Goal: Communication & Community: Answer question/provide support

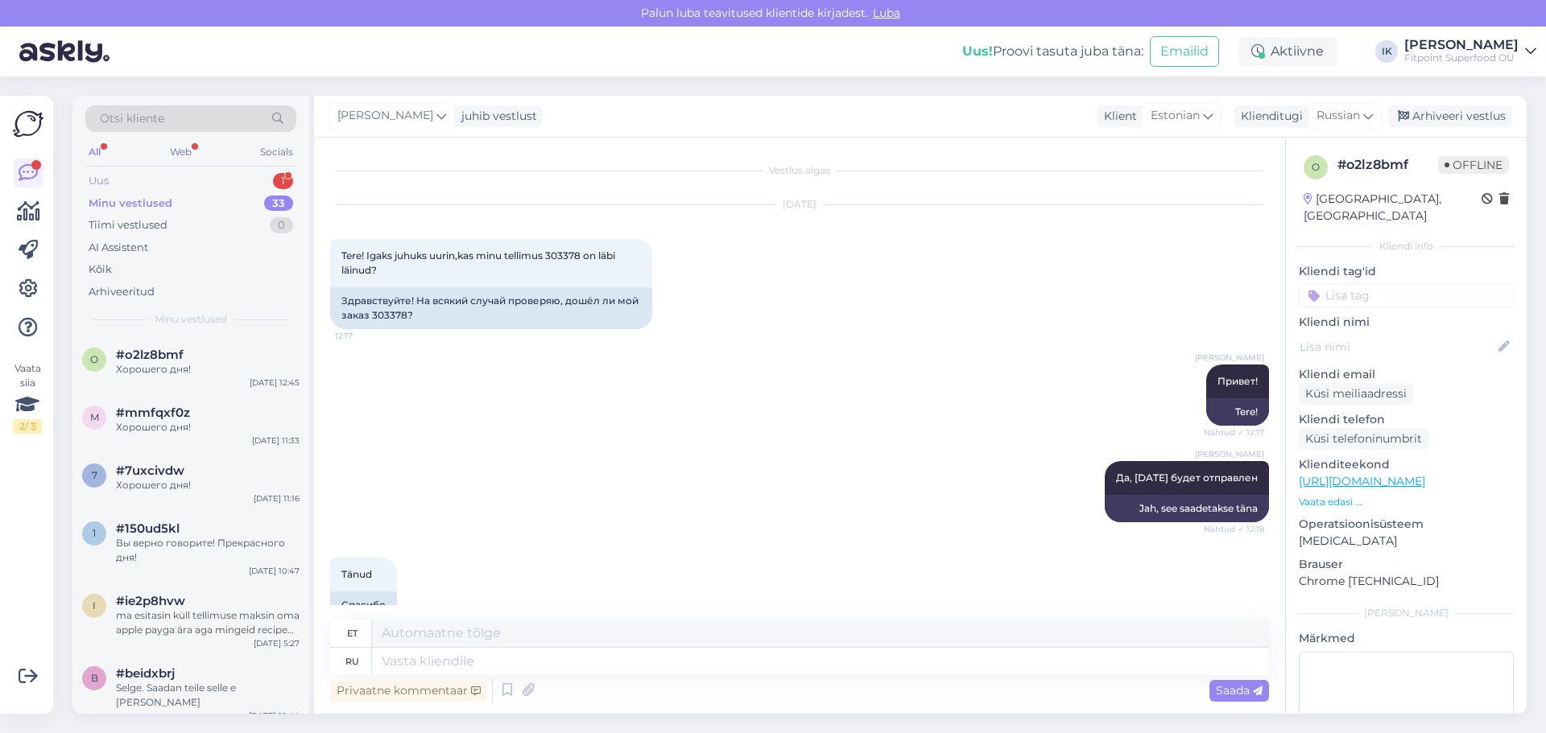
scroll to position [128, 0]
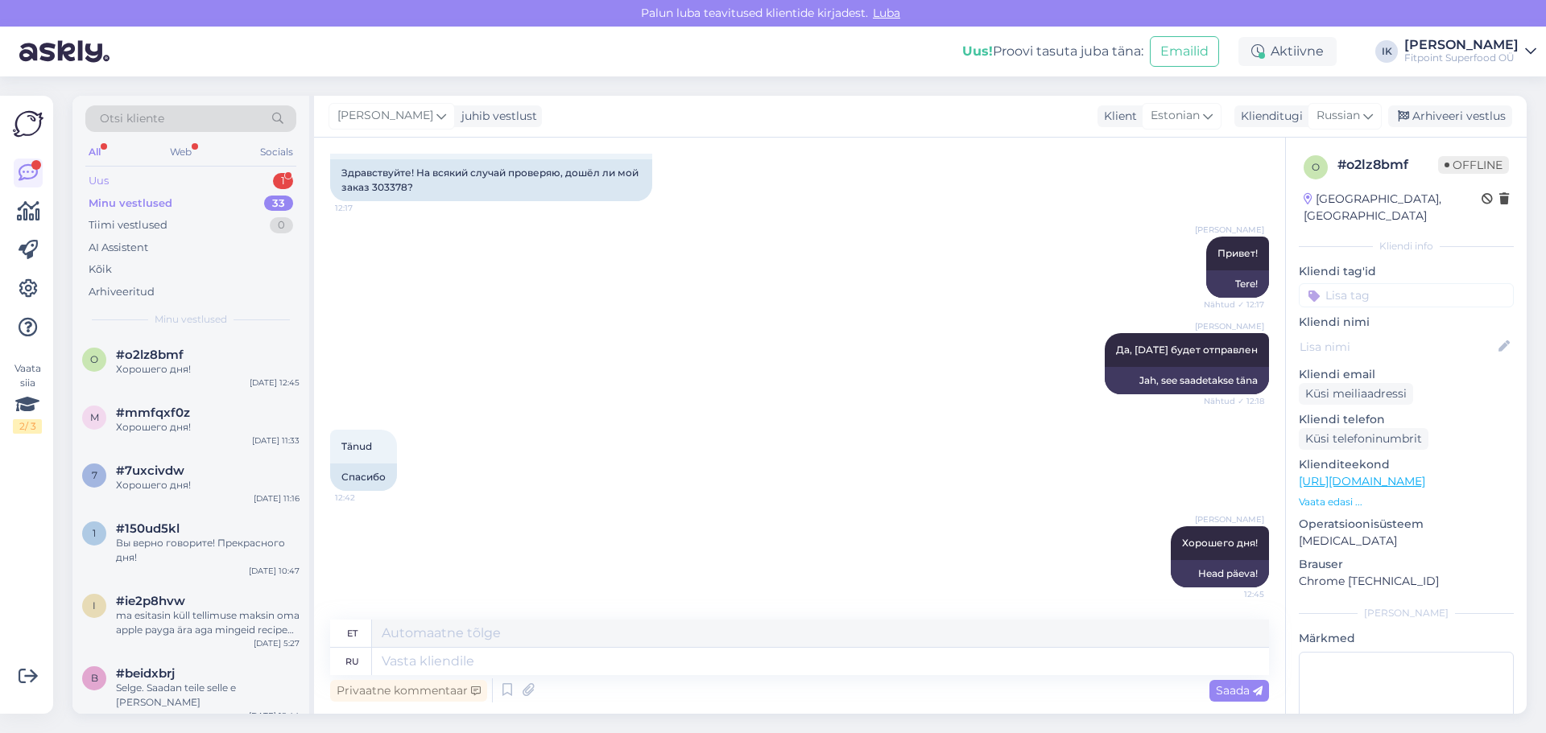
click at [154, 178] on div "Uus 1" at bounding box center [190, 181] width 211 height 23
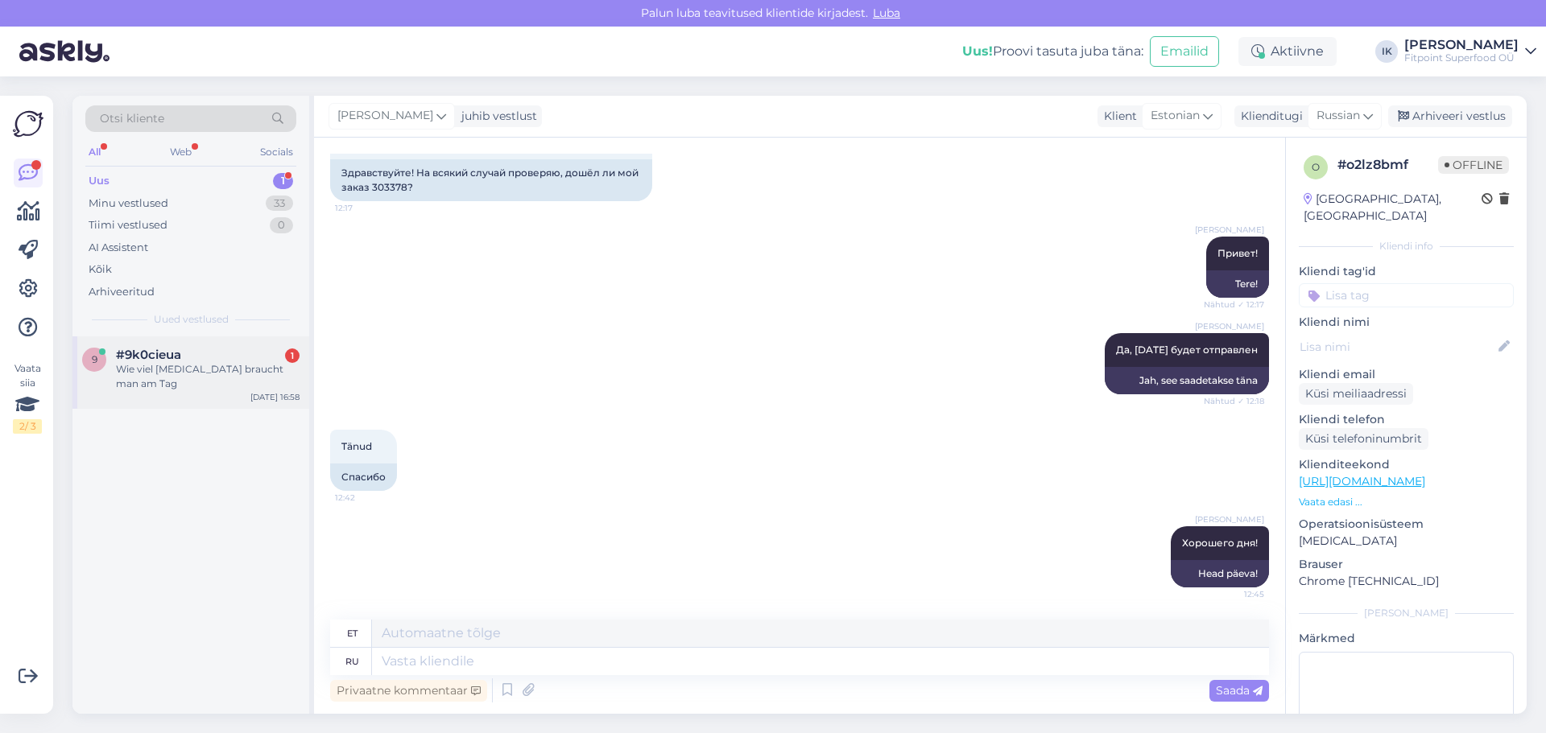
click at [214, 372] on div "Wie viel [MEDICAL_DATA] braucht man am Tag" at bounding box center [208, 376] width 184 height 29
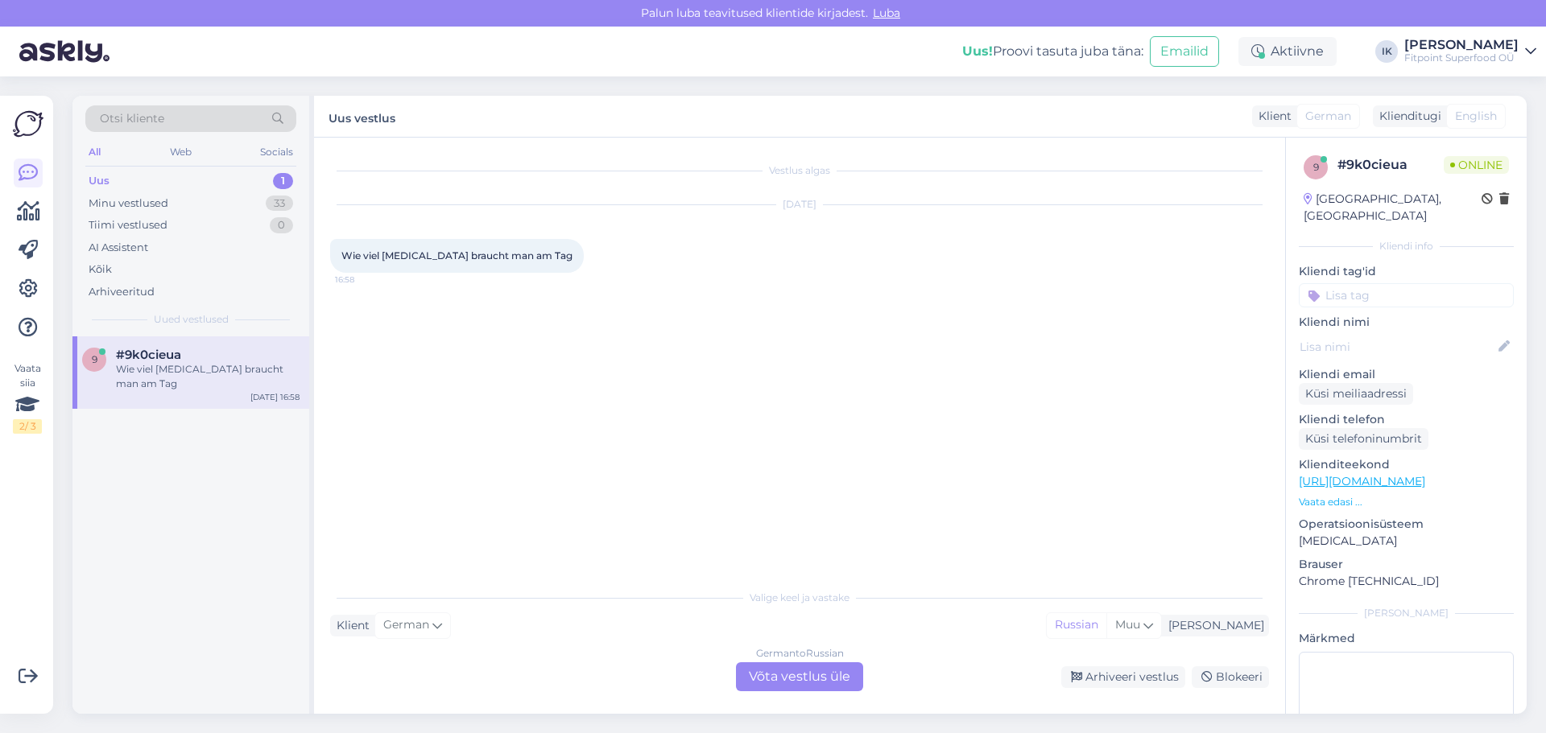
click at [789, 679] on div "German to Russian Võta vestlus üle" at bounding box center [799, 677] width 127 height 29
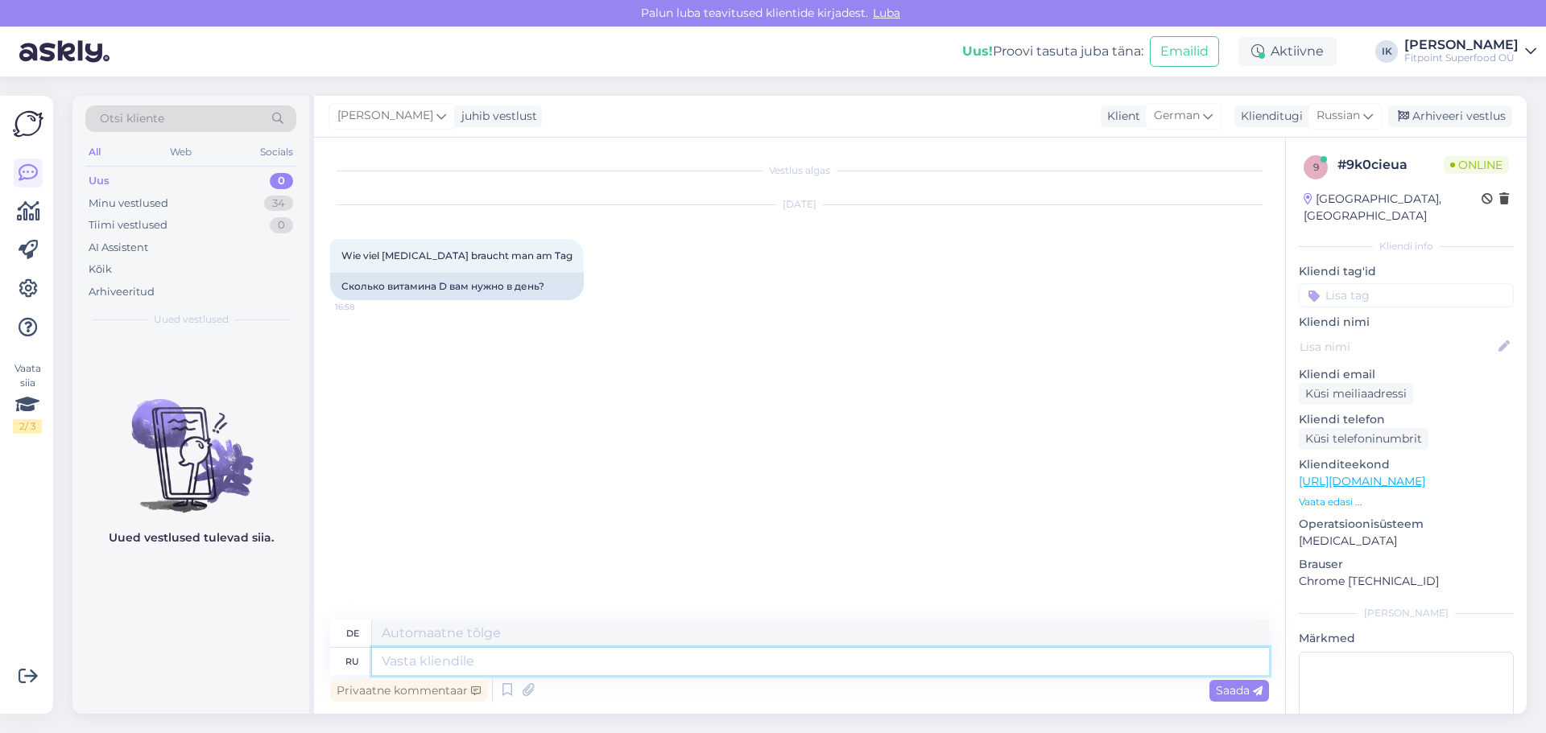
click at [437, 657] on textarea at bounding box center [820, 661] width 897 height 27
type textarea "Добрый"
type textarea "Art"
type textarea "Добрый вечер"
type textarea "Guten Abend"
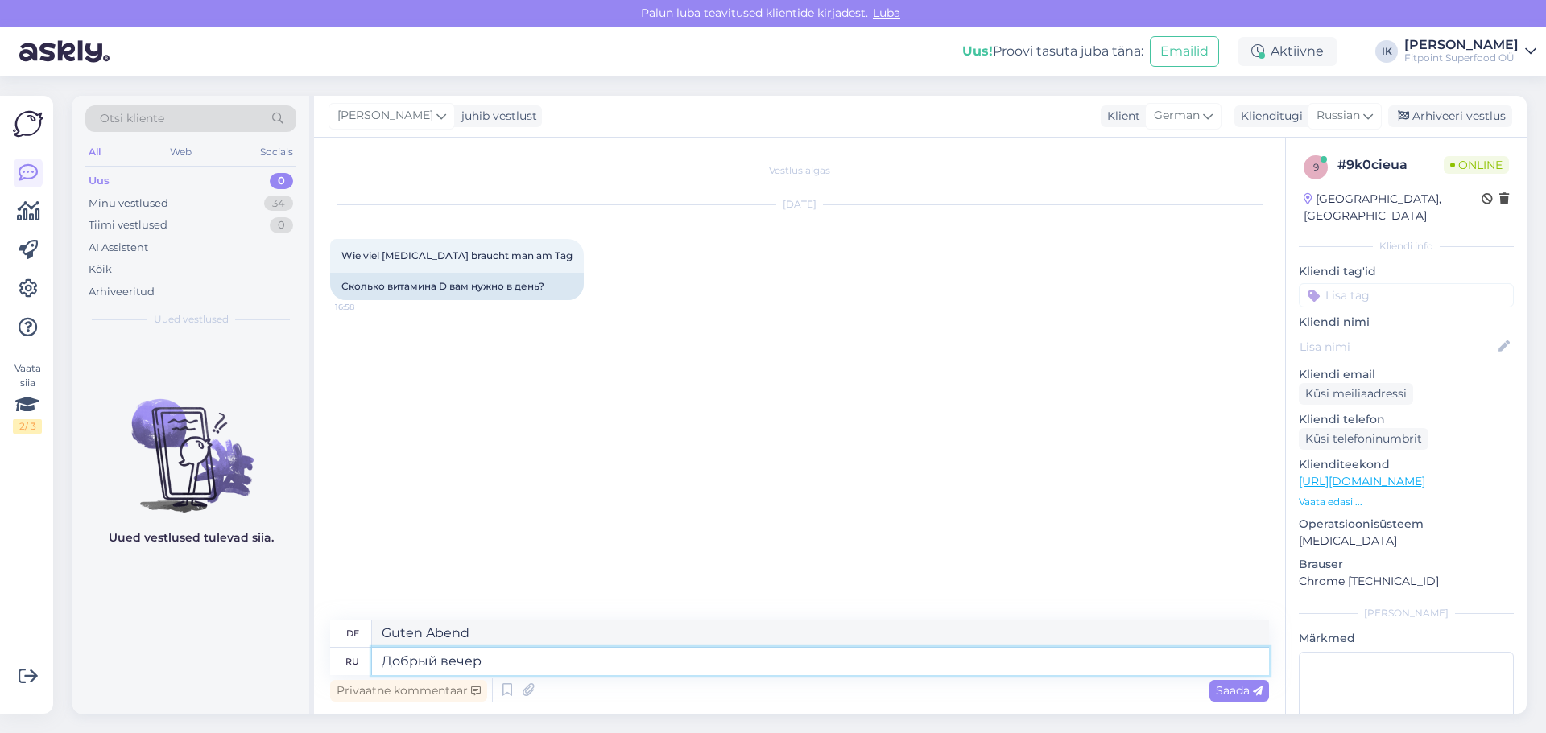
type textarea "Добрый вечер!"
type textarea "Guten Abend!"
type textarea "Для"
type textarea "Für"
type textarea "Для профилактики"
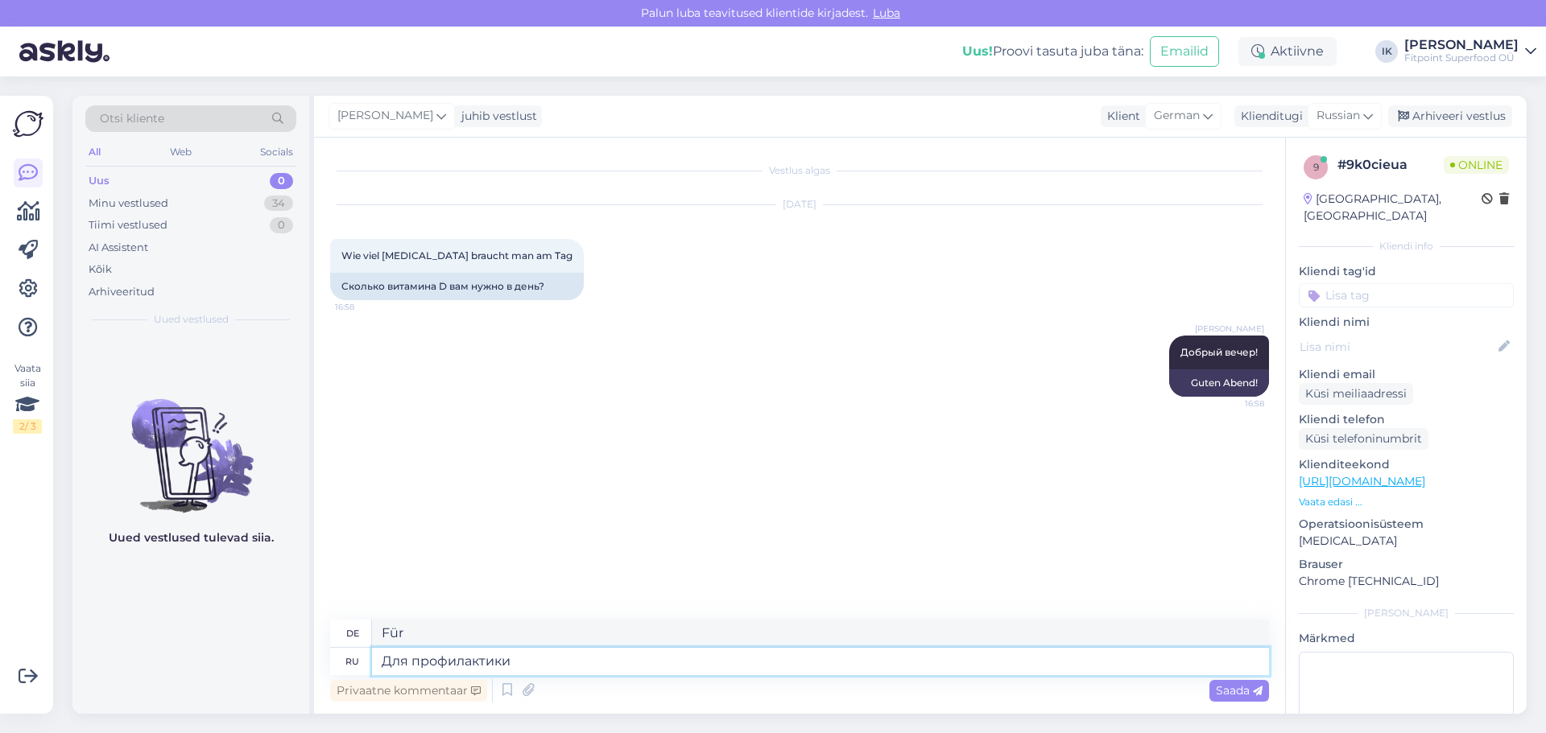
type textarea "Zur Vorbeugung"
type textarea "Для профилактики достаточно"
type textarea "Zur Vorbeugung reicht es"
type textarea "Для профилактики достаточно 1000-"
type textarea "1000 reicht zur Vorbeugung"
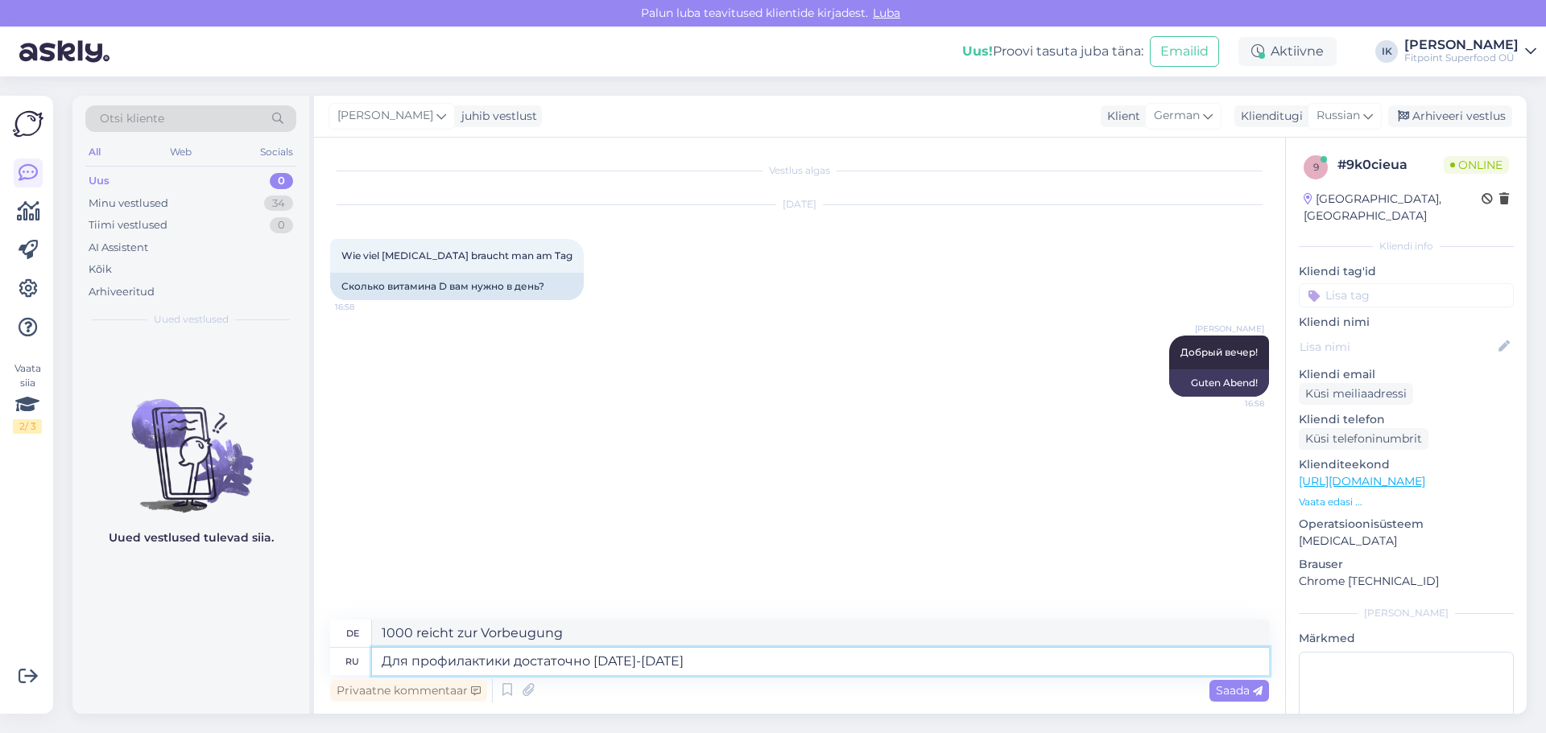
type textarea "Для профилактики достаточно [DATE]-[DATE]"
type textarea "Zur Vorbeugung reichen [DATE]-[DATE]"
type textarea "Для профилактики достаточно [DATE]-[DATE] Ш"
type textarea "Zur Vorbeugung reichen [DATE]-[DATE] Sh"
type textarea "Для профилактики достаточно [DATE]-[DATE] ШГ"
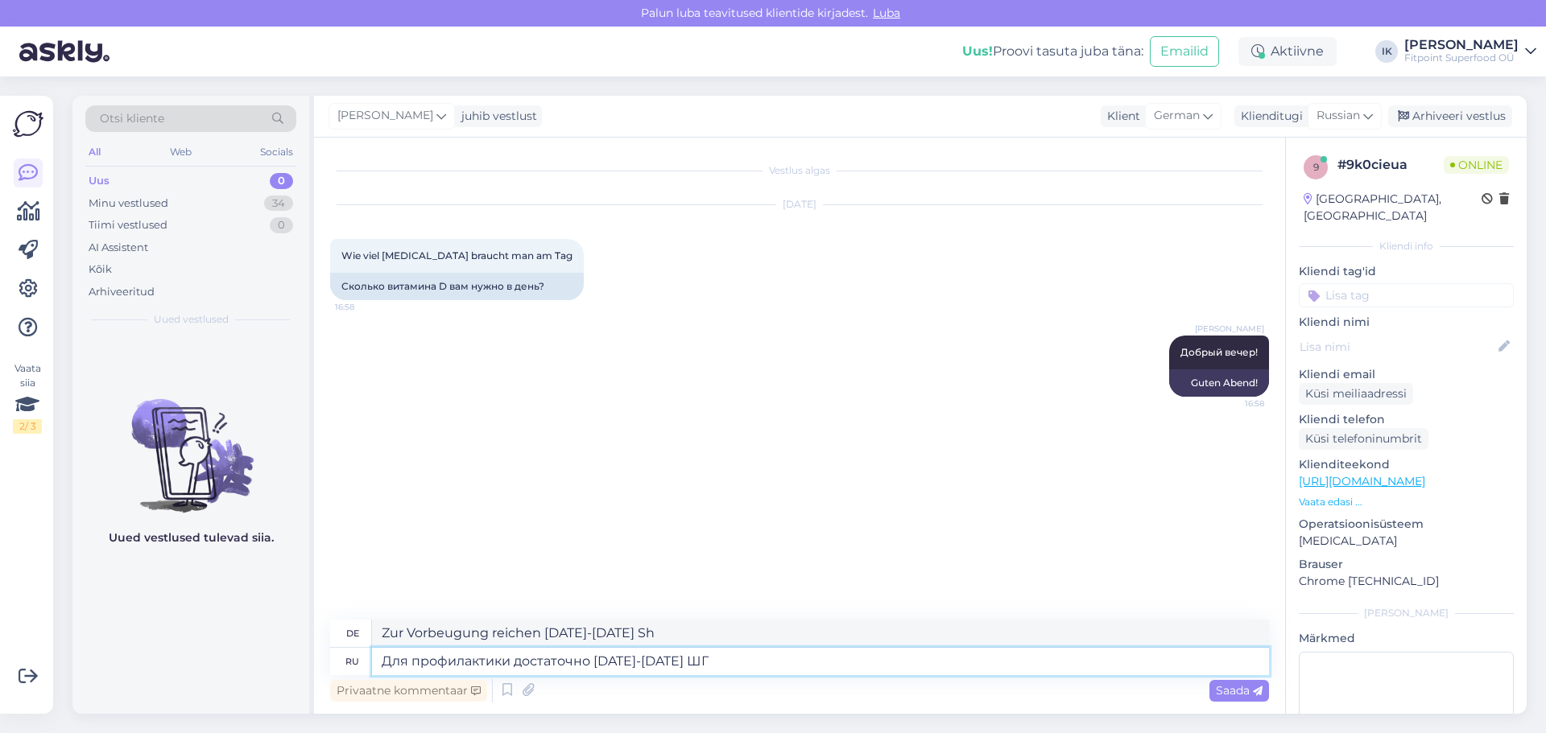
type textarea "Zur Vorbeugung reichen [DATE]-[DATE] SHG"
type textarea "Для профилактики достаточно [DATE]-[DATE]"
type textarea "Zur Vorbeugung reichen [DATE]-[DATE]"
type textarea "Для профилактики достаточно [DATE]-[DATE] IU"
type textarea "Zur Vorbeugung reichen [DATE]-[DATE] IE"
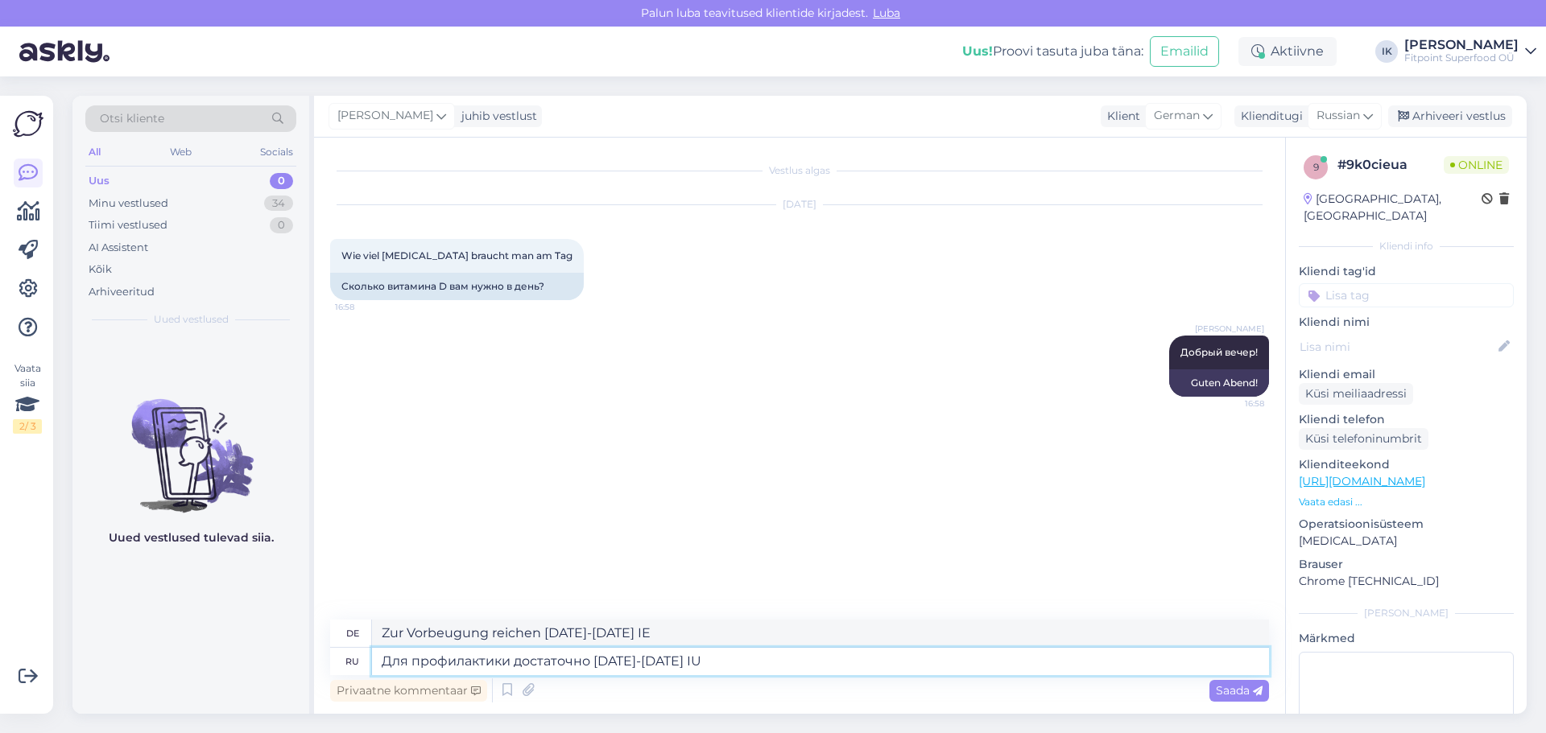
type textarea "Для профилактики достаточно [DATE]-[DATE] I"
type textarea "Zur Vorbeugung reichen [DATE]-[DATE] I"
type textarea "Для профилактики достаточно [DATE]-[DATE]"
type textarea "Zur Vorbeugung reichen [DATE]-[DATE]"
type textarea "Для профилактики достаточно [DATE]-[DATE] tlbybw"
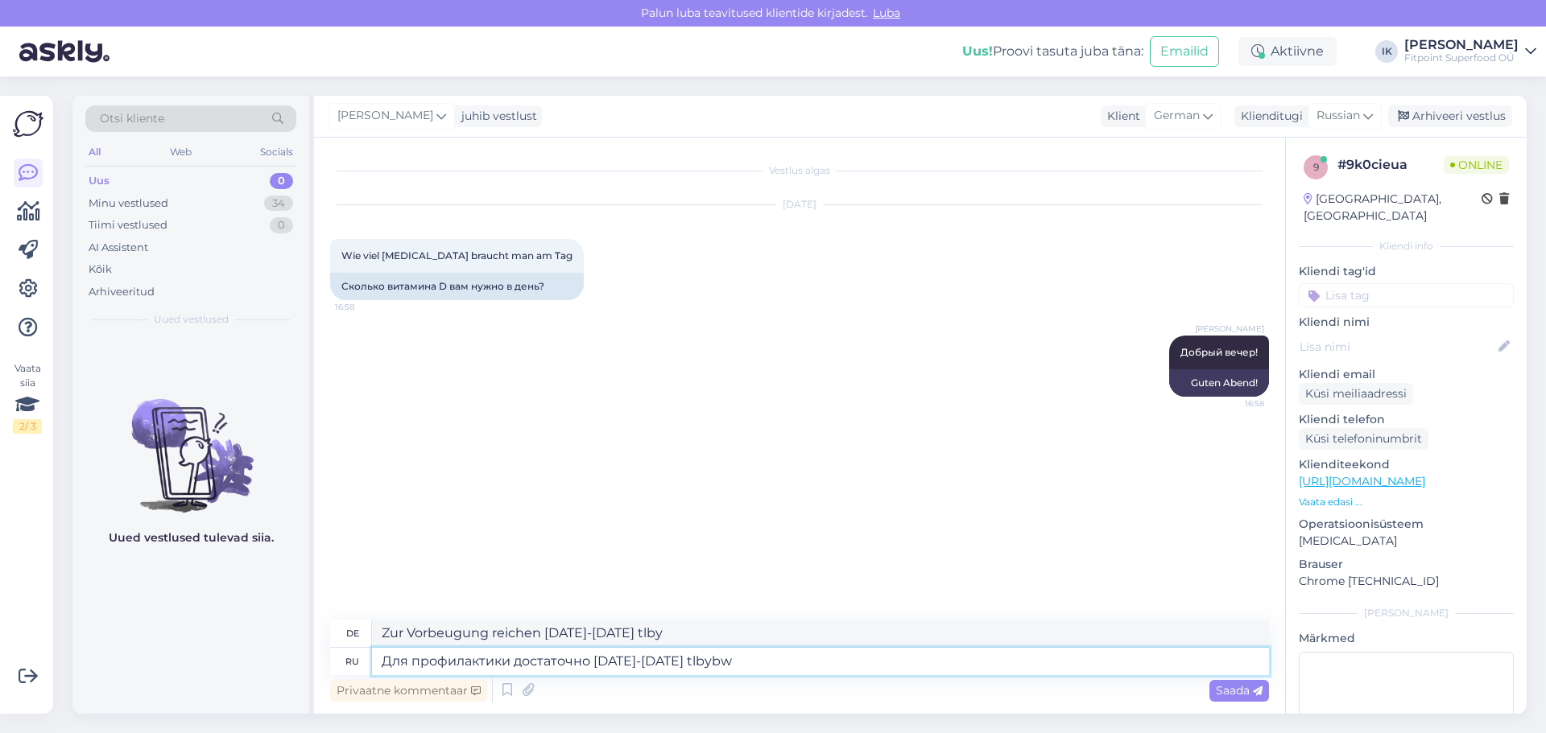
type textarea "Zur Vorbeugung reichen [DATE]-[DATE] tlbybw"
type textarea "Для профилактики достаточно [DATE]-[DATE]"
type textarea "Zur Vorbeugung reichen [DATE]-[DATE]"
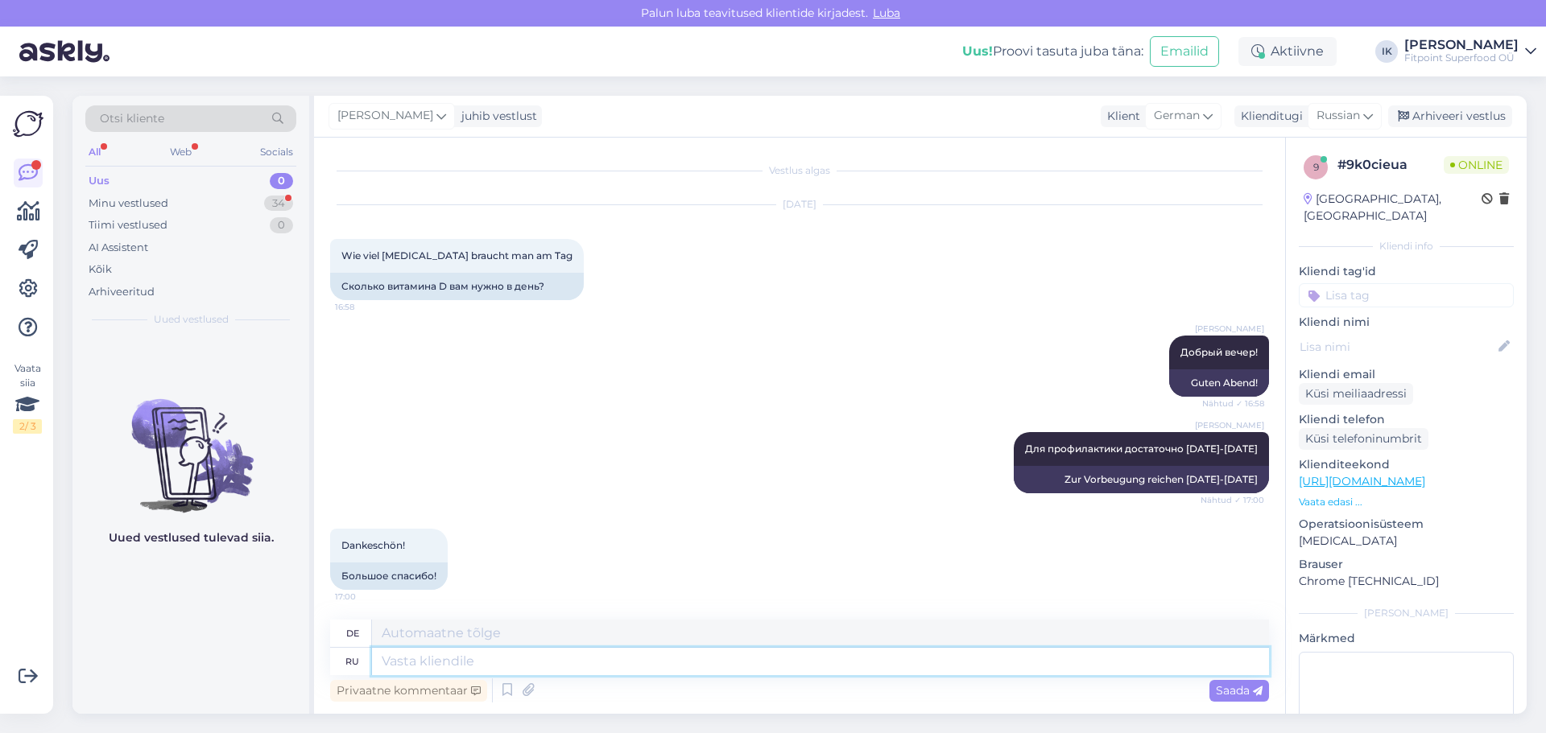
scroll to position [2, 0]
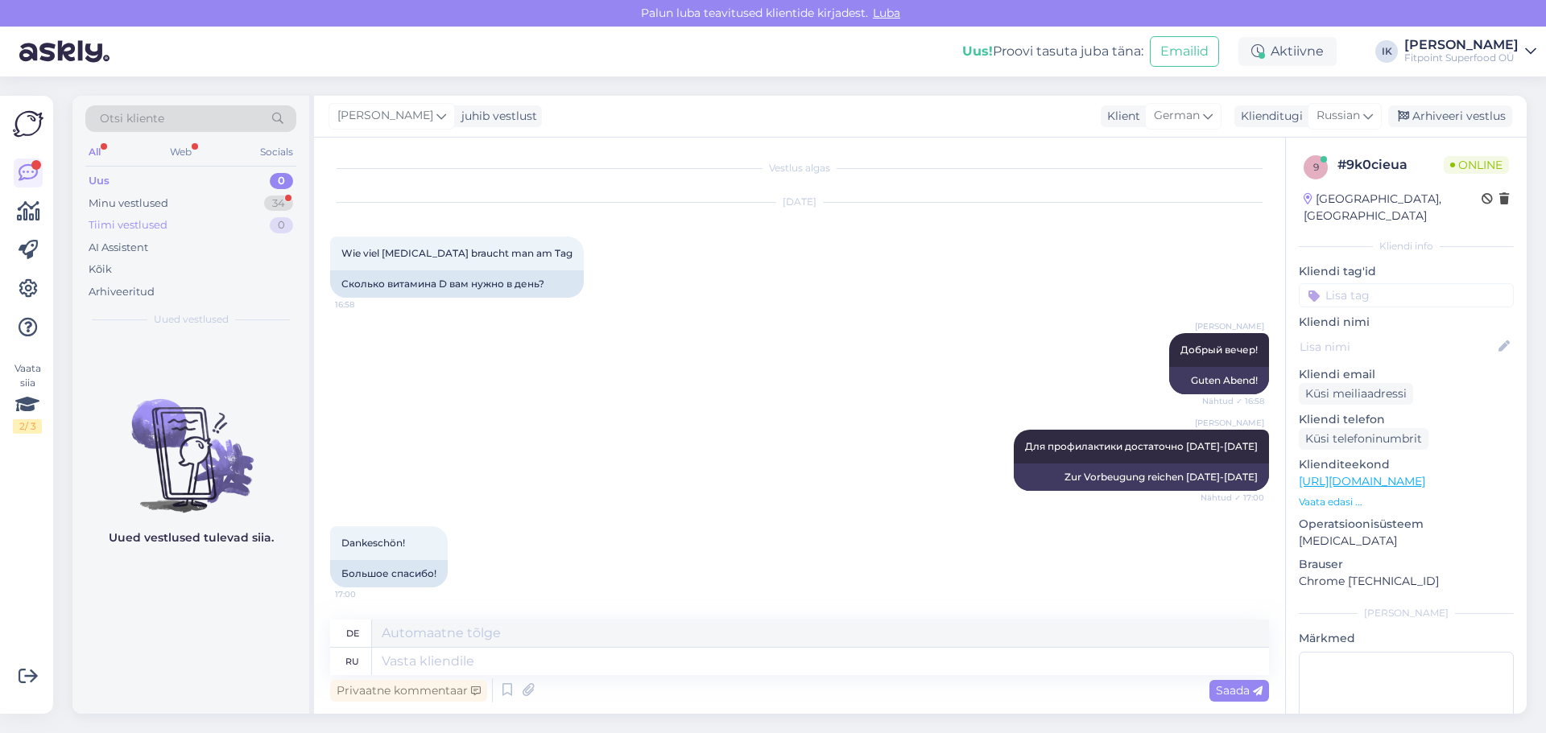
drag, startPoint x: 112, startPoint y: 206, endPoint x: 113, endPoint y: 221, distance: 15.3
click at [112, 206] on div "Minu vestlused" at bounding box center [129, 204] width 80 height 16
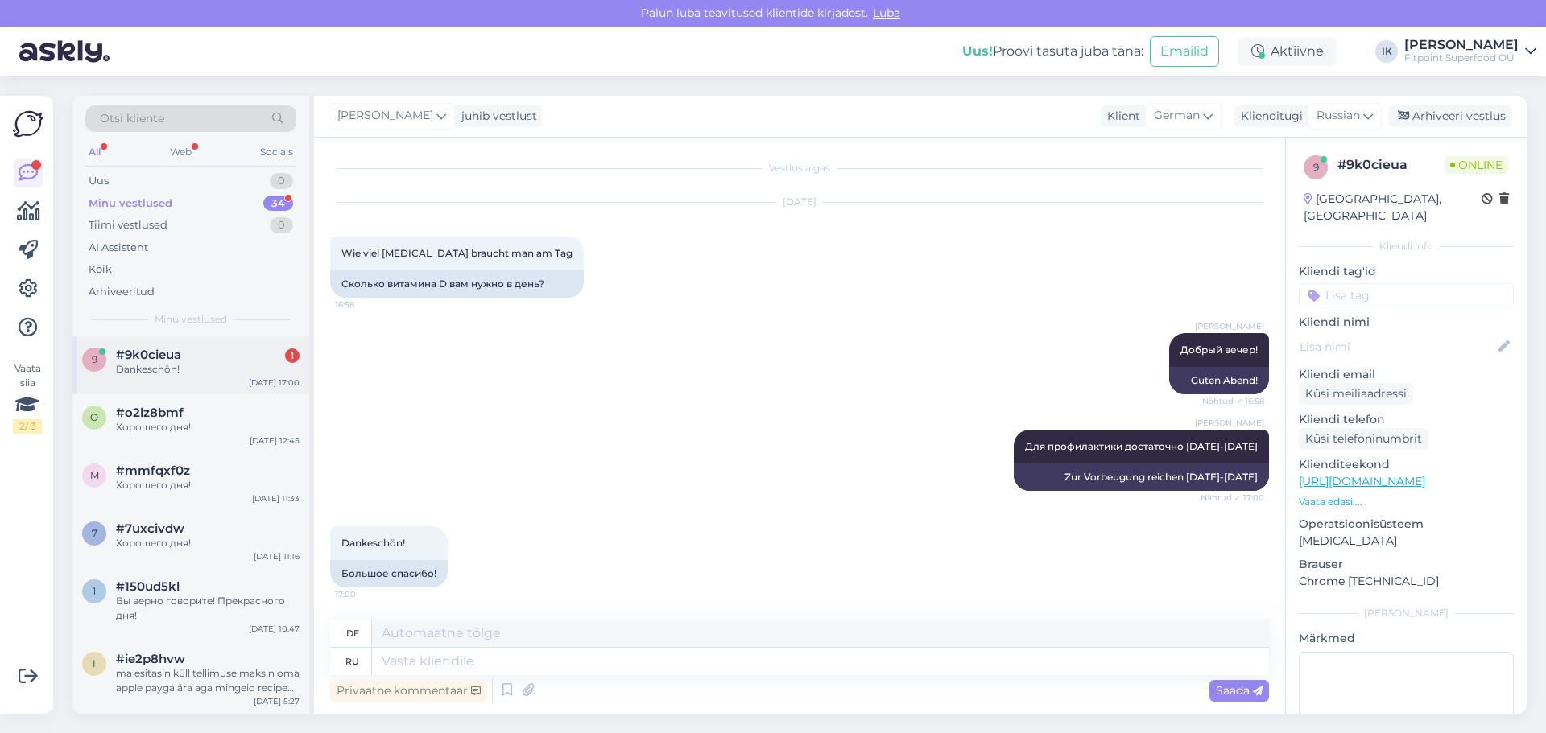
click at [194, 367] on div "Dankeschön!" at bounding box center [208, 369] width 184 height 14
click at [427, 664] on textarea at bounding box center [820, 661] width 897 height 27
type textarea "Рада"
type textarea "Rada"
type textarea "Рада помочь!"
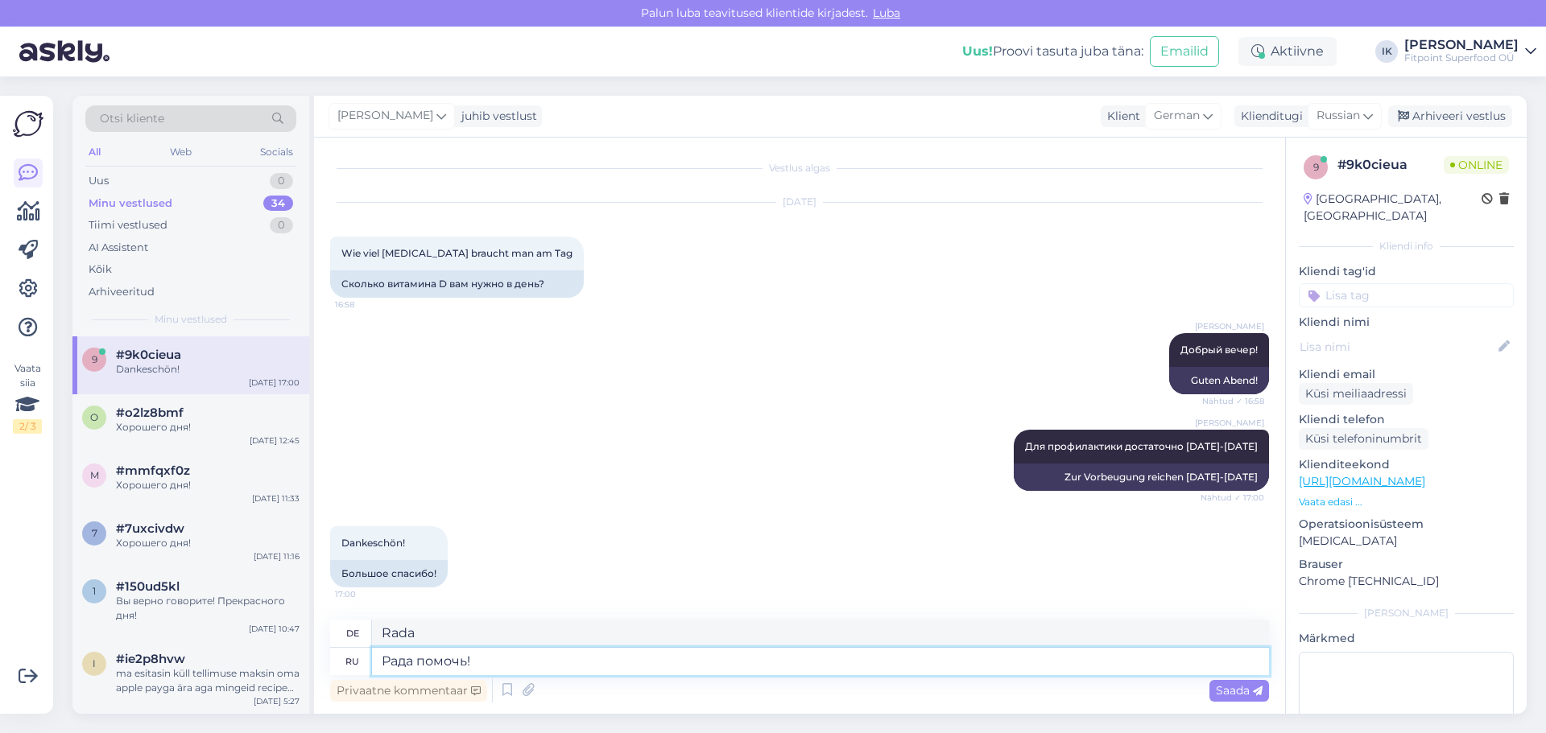
type textarea "Gerne!"
type textarea "Р"
type textarea "Rada"
type textarea "Хорошего в"
type textarea "Gut"
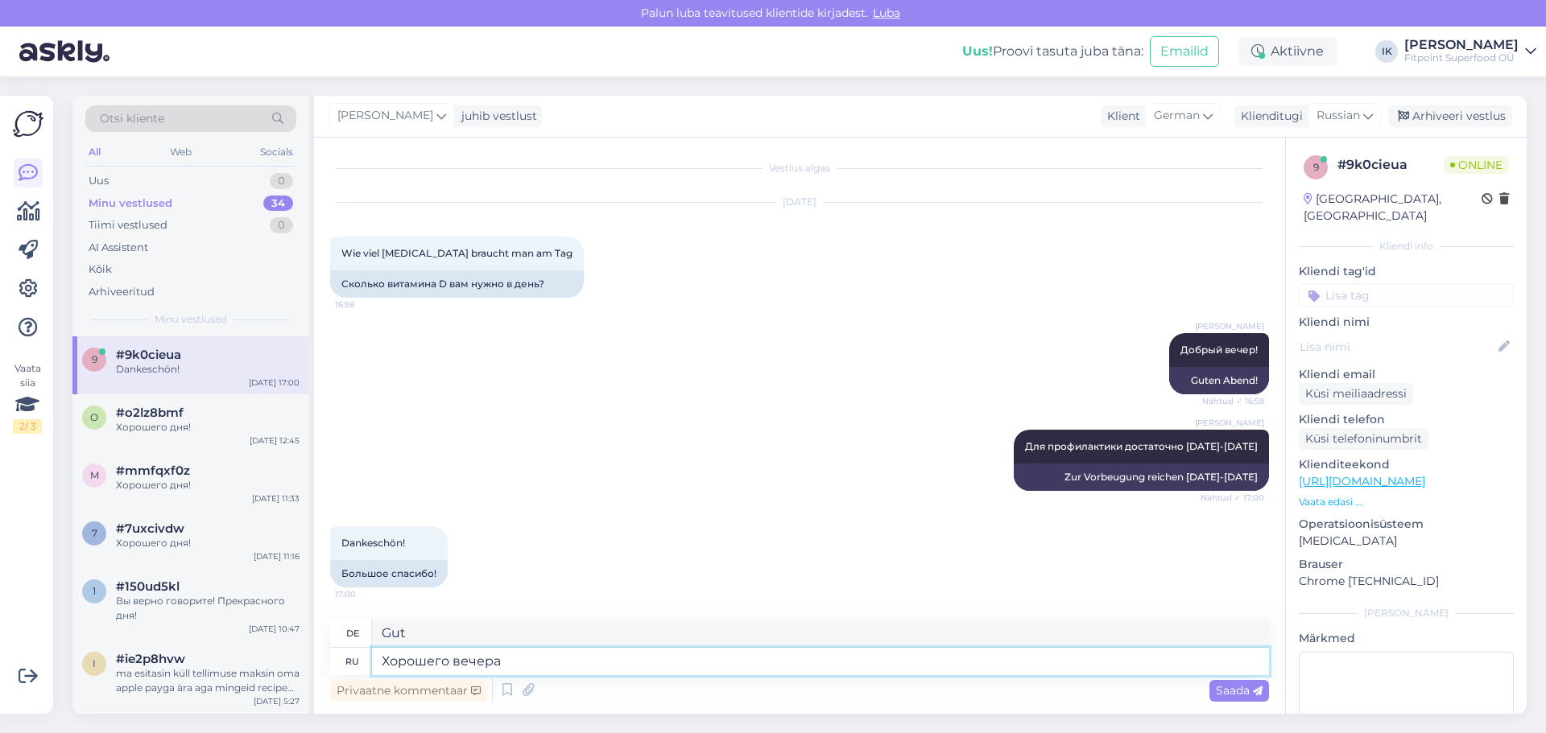
type textarea "Хорошего вечера!"
type textarea "Guten Abend!"
type textarea "Х"
type textarea "Gut"
